Goal: Task Accomplishment & Management: Use online tool/utility

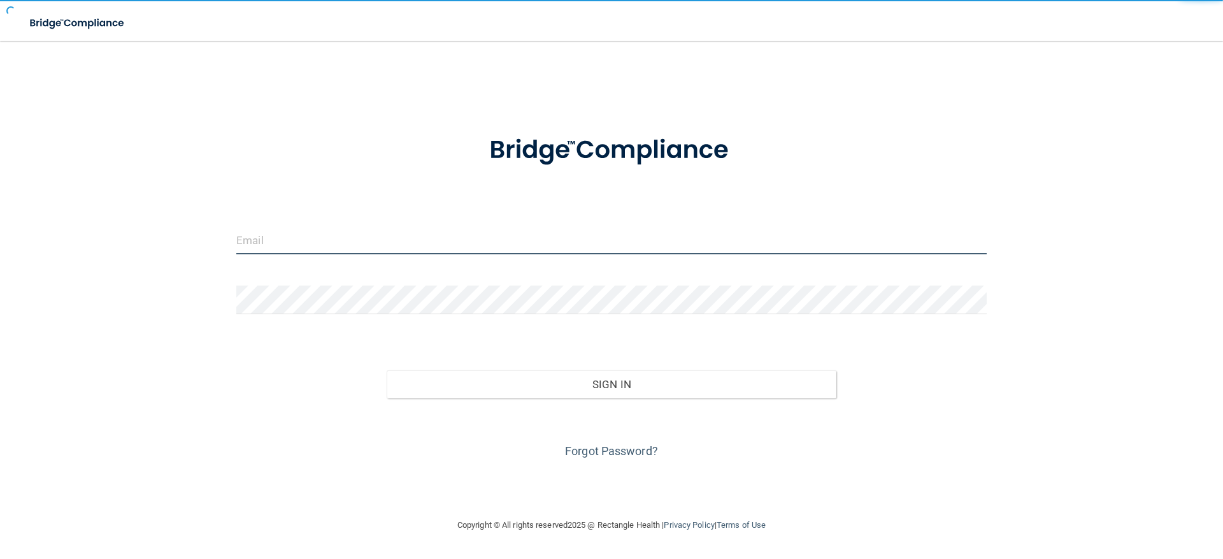
type input "[EMAIL_ADDRESS][DOMAIN_NAME]"
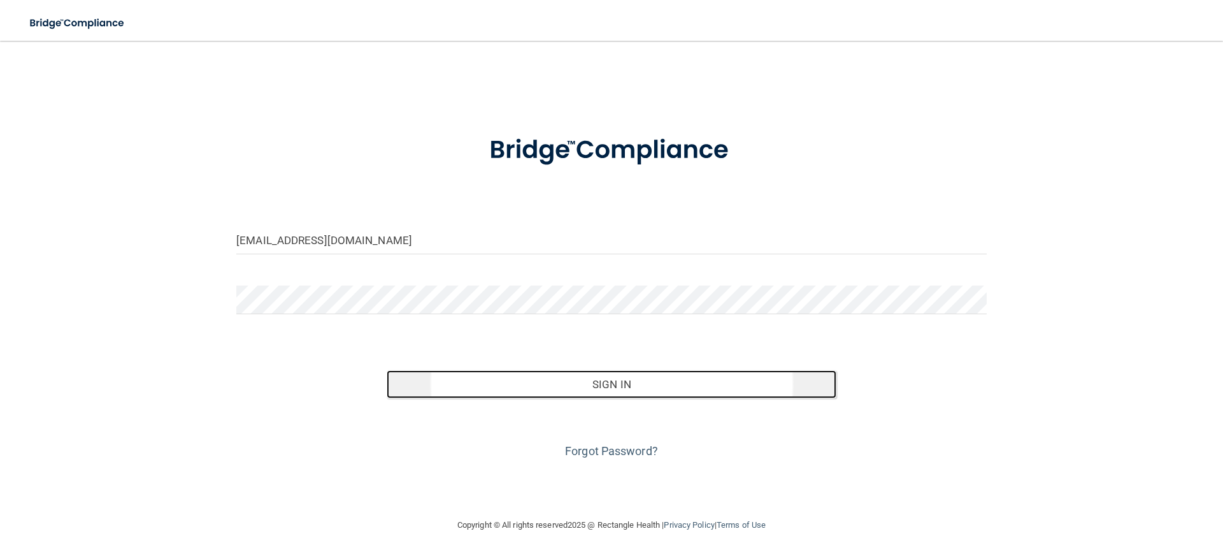
click at [615, 376] on button "Sign In" at bounding box center [612, 384] width 450 height 28
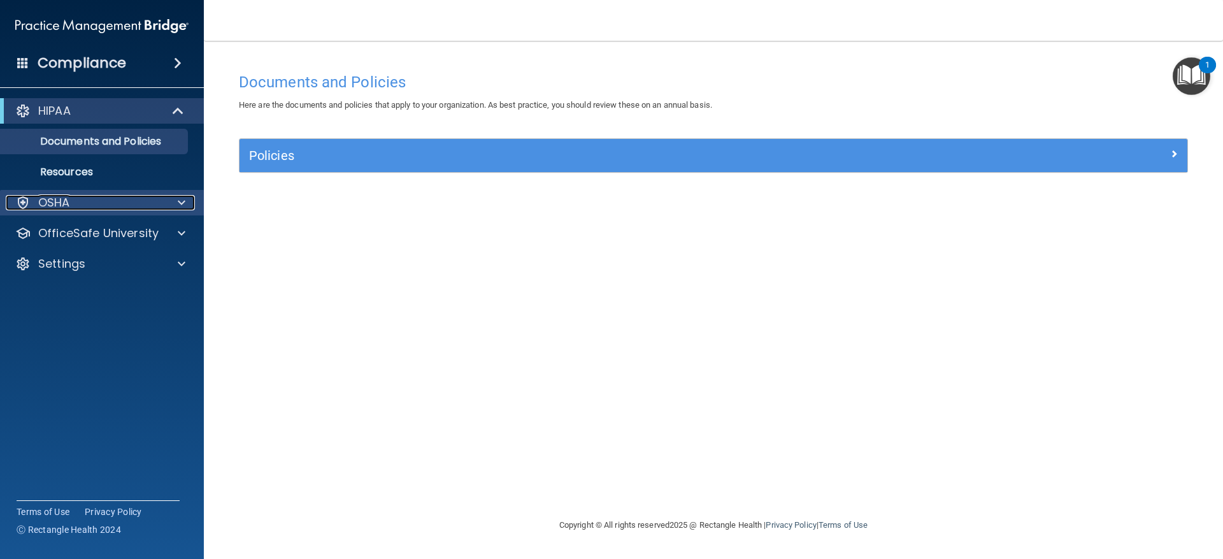
click at [173, 205] on div at bounding box center [180, 202] width 32 height 15
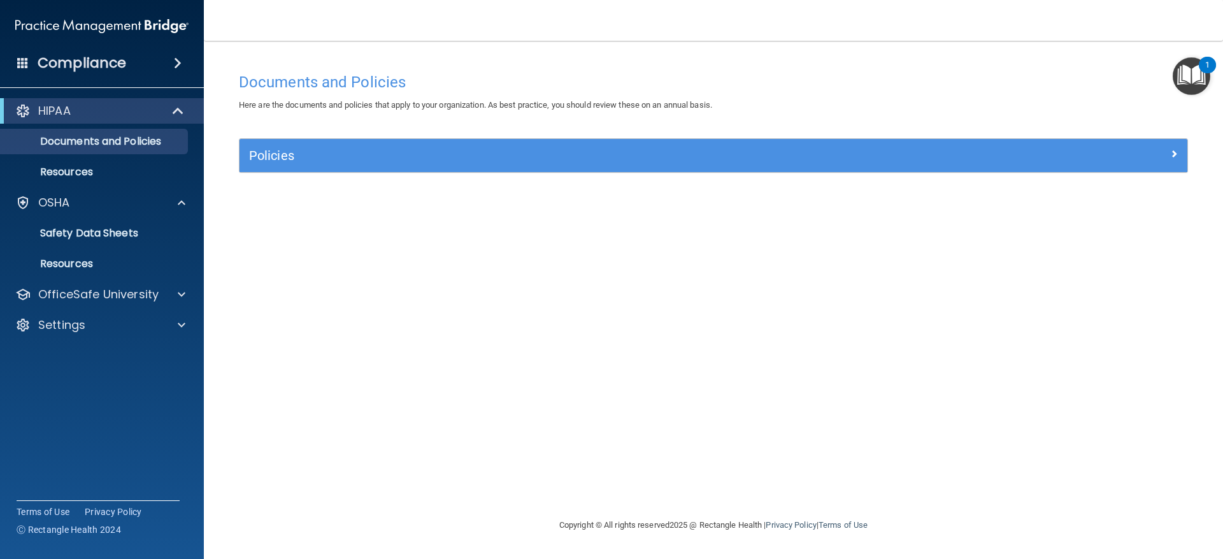
click at [1201, 89] on img "Open Resource Center, 1 new notification" at bounding box center [1192, 76] width 38 height 38
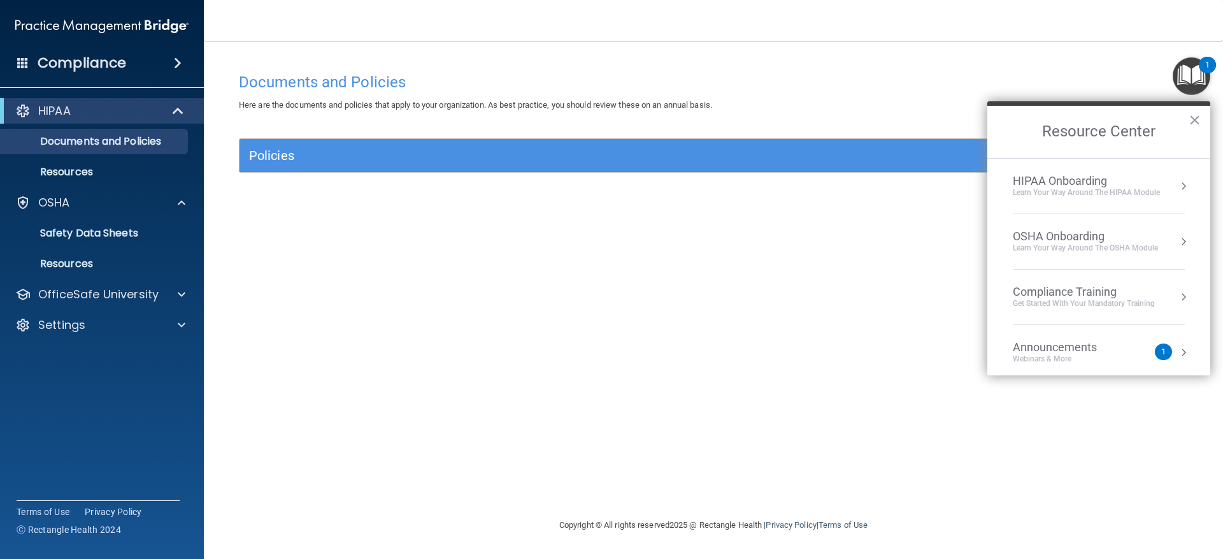
click at [1062, 238] on div "OSHA Onboarding" at bounding box center [1085, 236] width 145 height 14
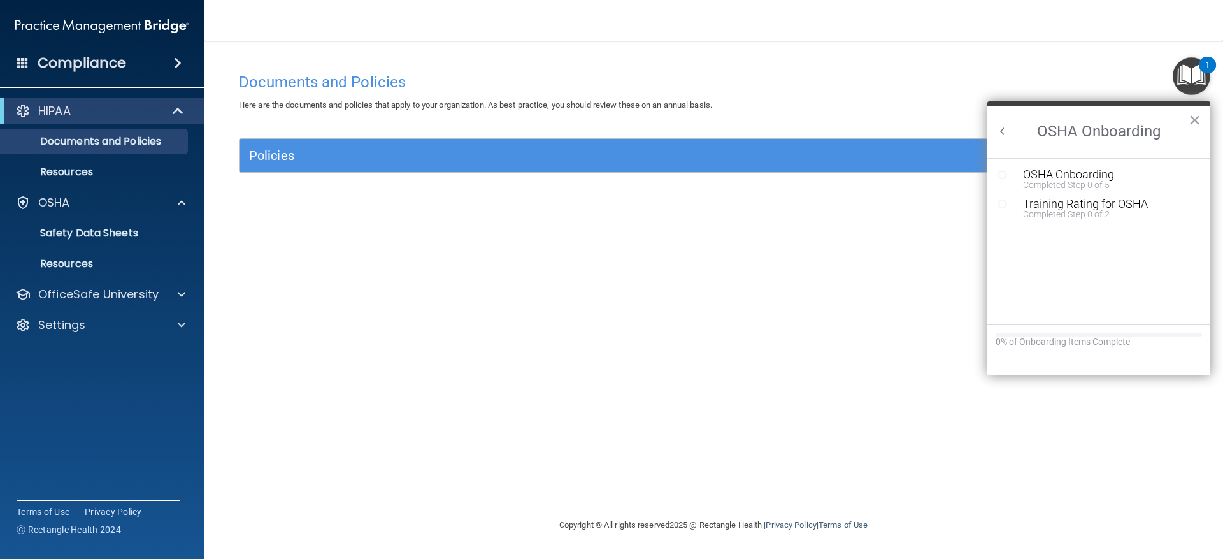
drag, startPoint x: 1033, startPoint y: 177, endPoint x: 1038, endPoint y: 248, distance: 71.5
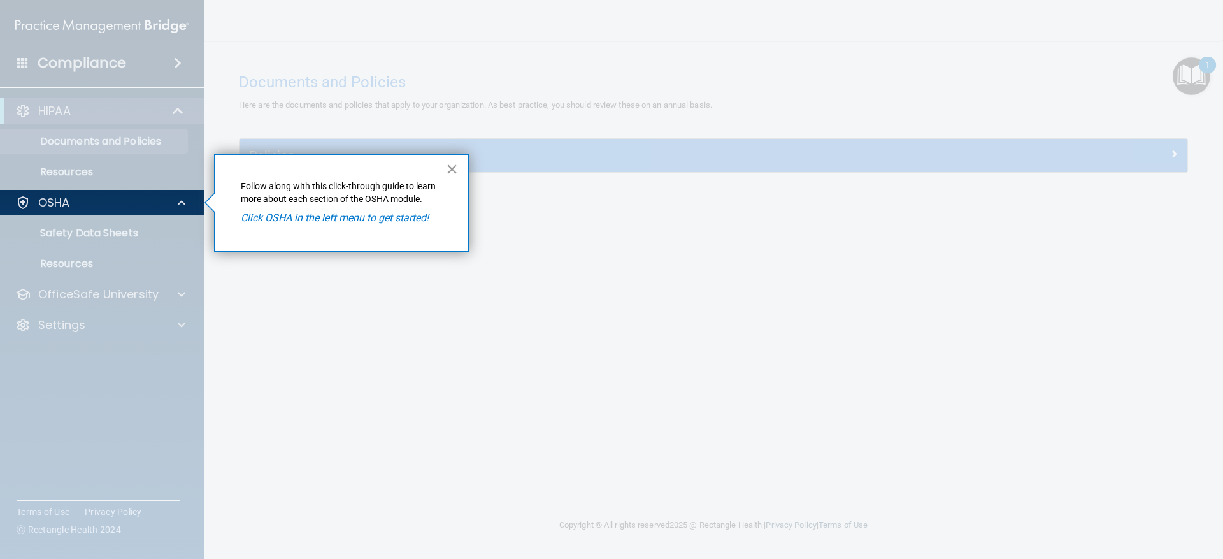
click at [452, 168] on button "×" at bounding box center [452, 169] width 12 height 20
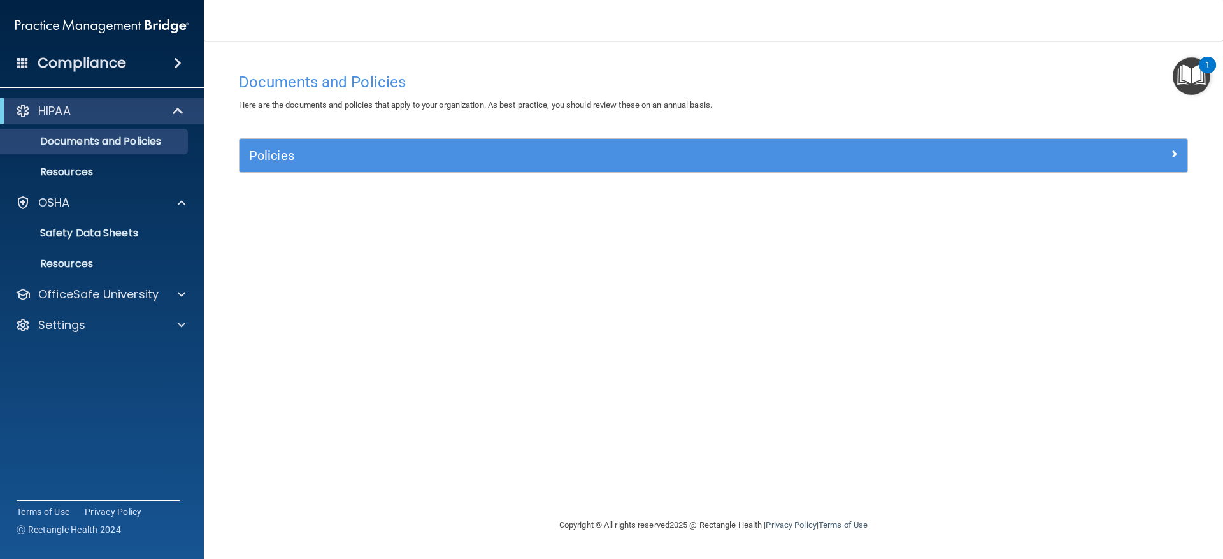
click at [1203, 80] on img "Open Resource Center, 1 new notification" at bounding box center [1192, 76] width 38 height 38
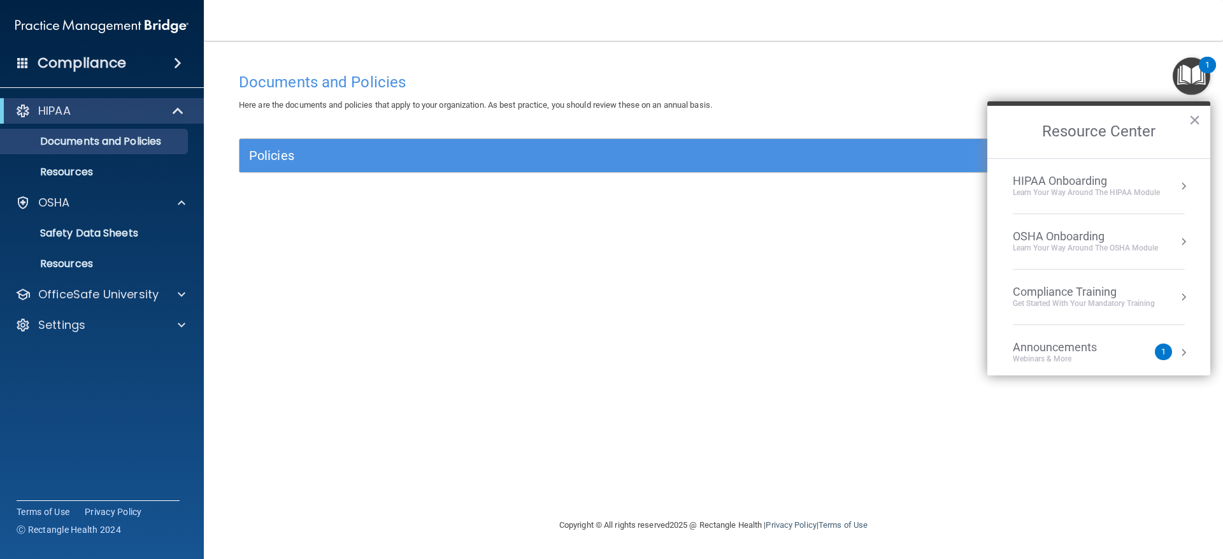
click at [1061, 238] on div "OSHA Onboarding" at bounding box center [1085, 236] width 145 height 14
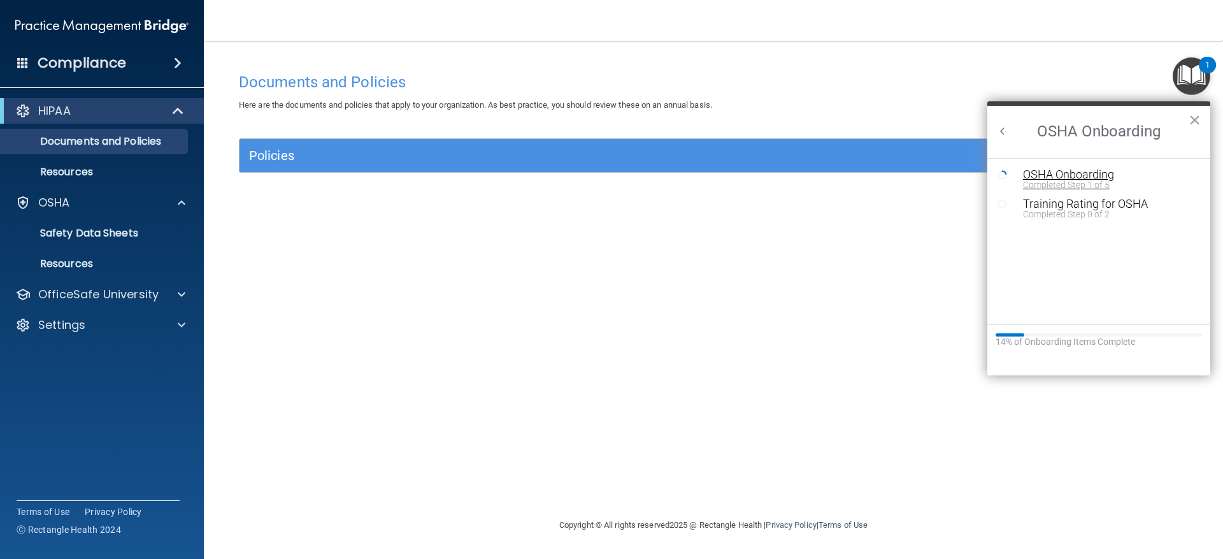
click at [1063, 178] on div "OSHA Onboarding" at bounding box center [1108, 174] width 171 height 11
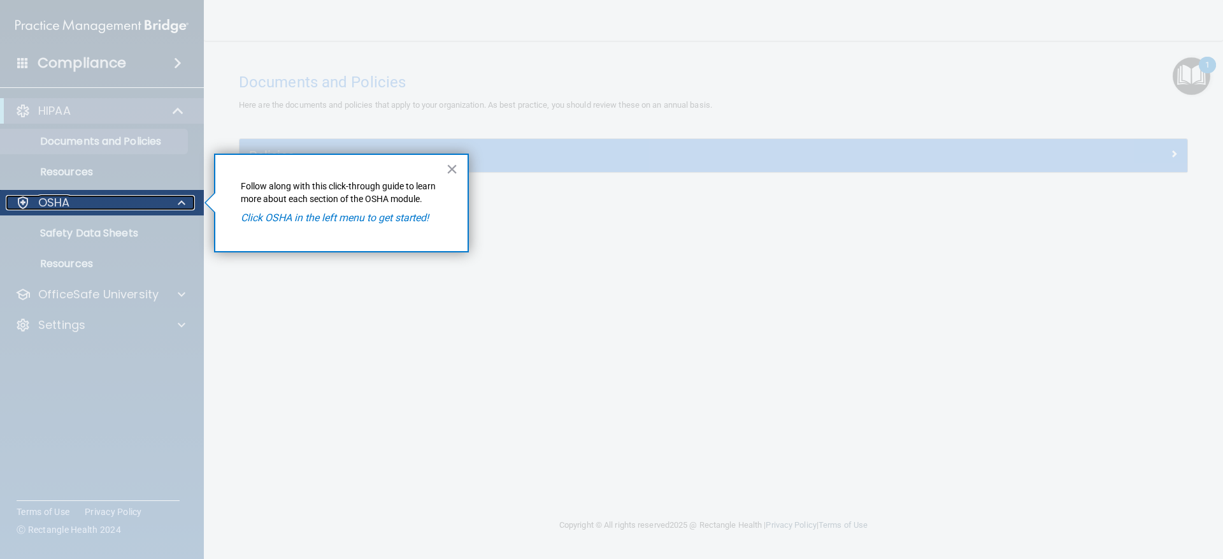
click at [49, 201] on p "OSHA" at bounding box center [54, 202] width 32 height 15
click at [169, 190] on div "OSHA" at bounding box center [102, 202] width 204 height 25
click at [183, 204] on span at bounding box center [182, 202] width 8 height 15
click at [454, 173] on button "×" at bounding box center [452, 169] width 12 height 20
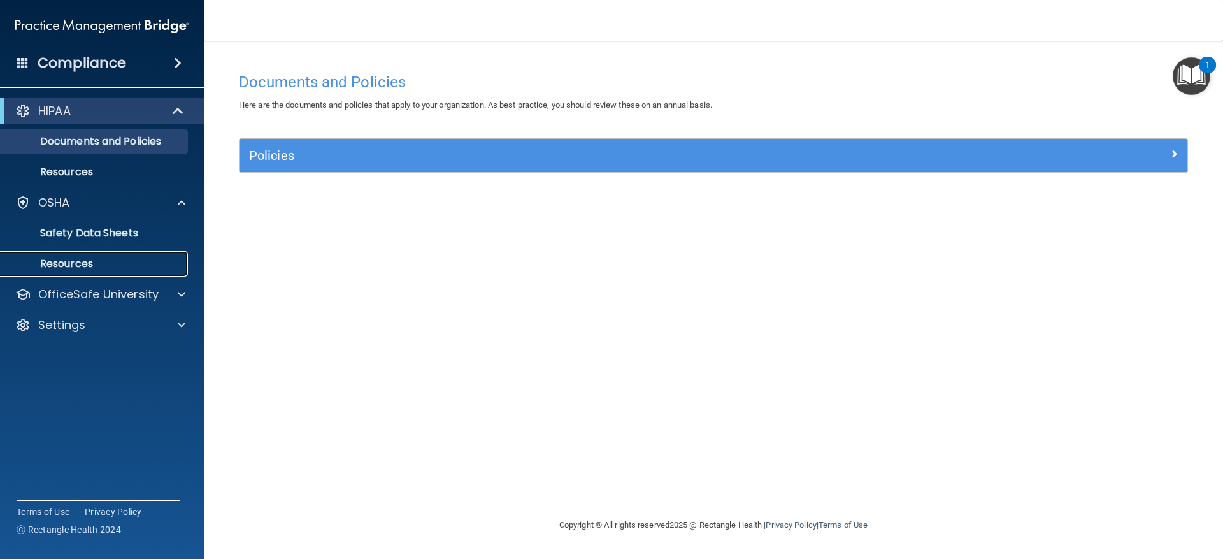
click at [111, 269] on p "Resources" at bounding box center [95, 263] width 174 height 13
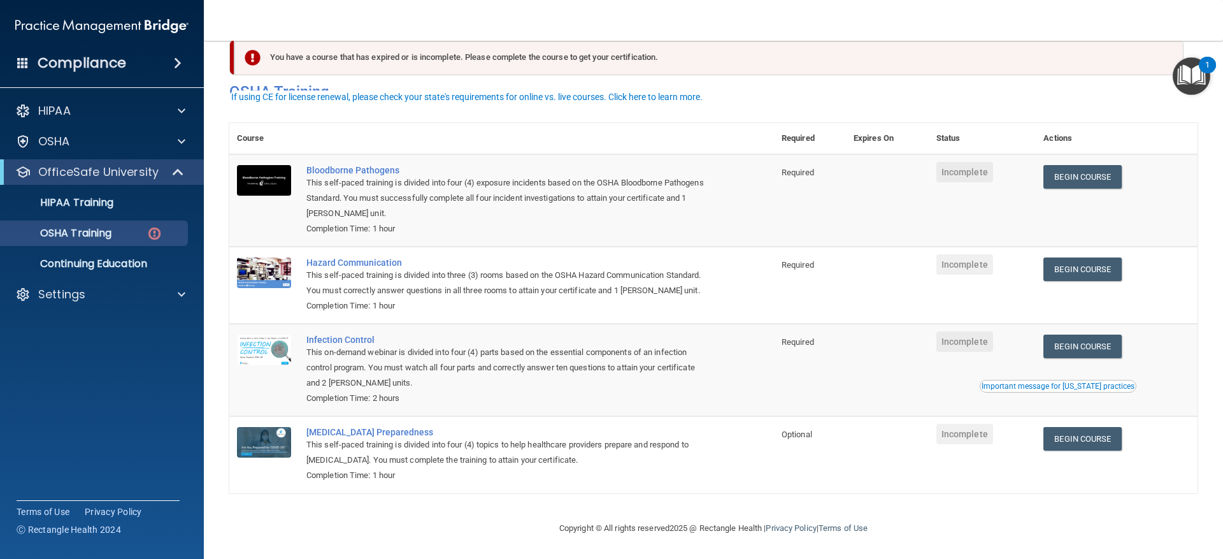
scroll to position [43, 0]
click at [1080, 165] on link "Begin Course" at bounding box center [1082, 177] width 78 height 24
